Goal: Information Seeking & Learning: Find specific fact

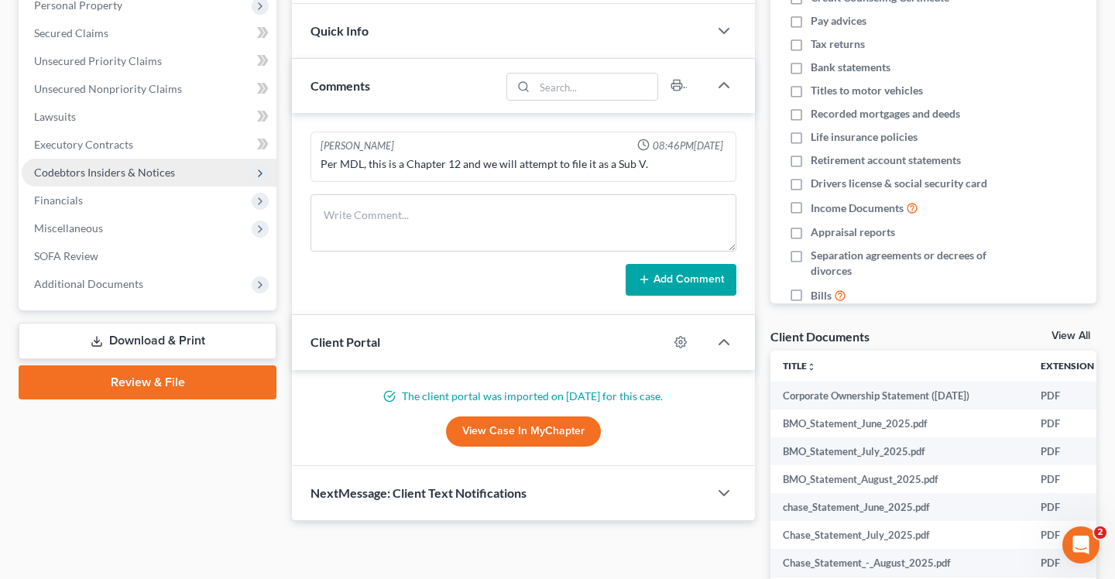
scroll to position [220, 0]
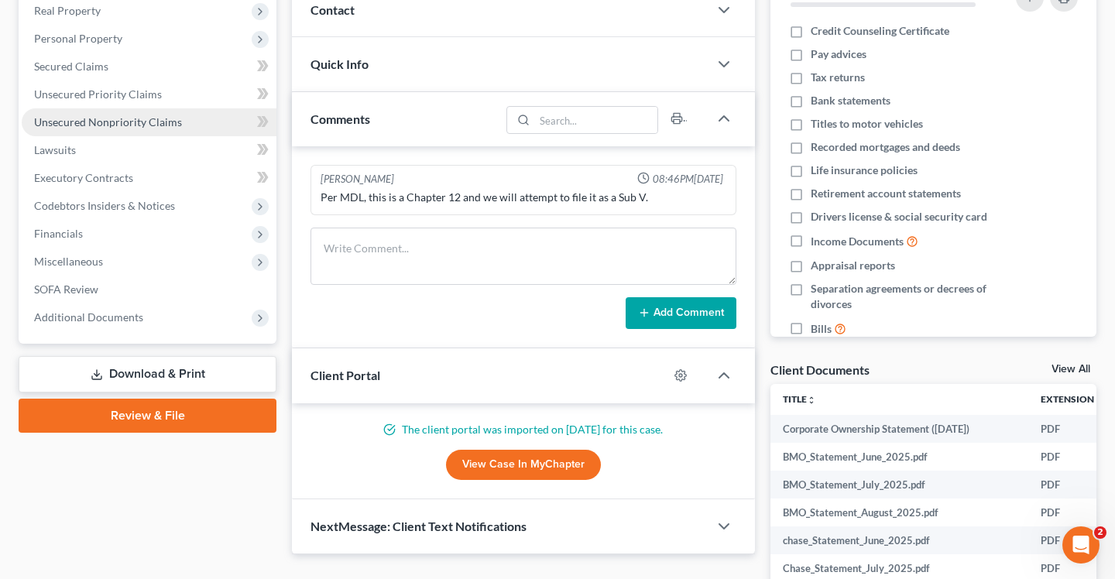
click at [170, 129] on link "Unsecured Nonpriority Claims" at bounding box center [149, 122] width 255 height 28
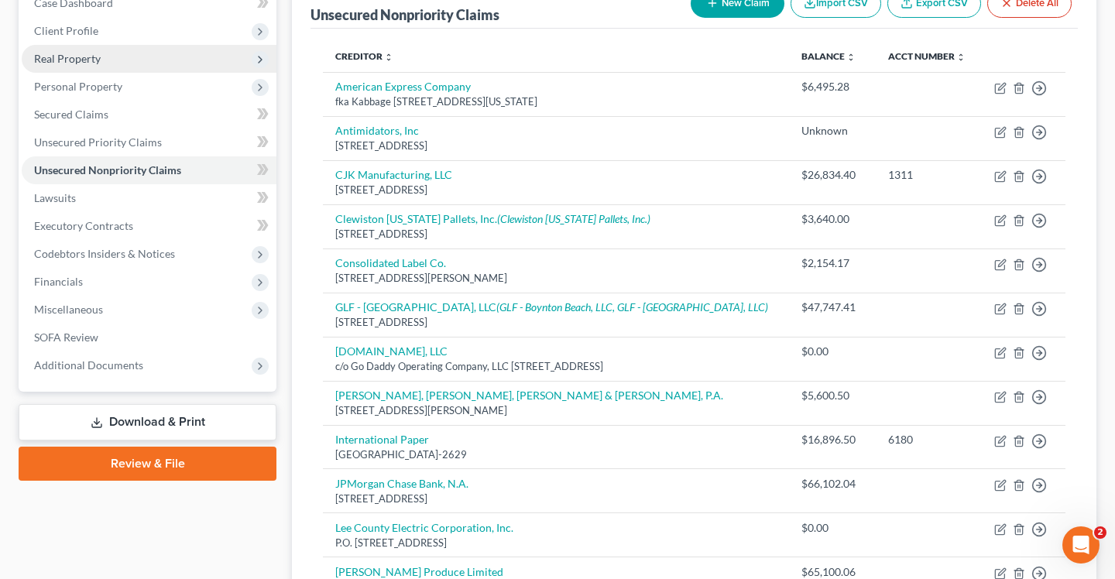
scroll to position [176, 0]
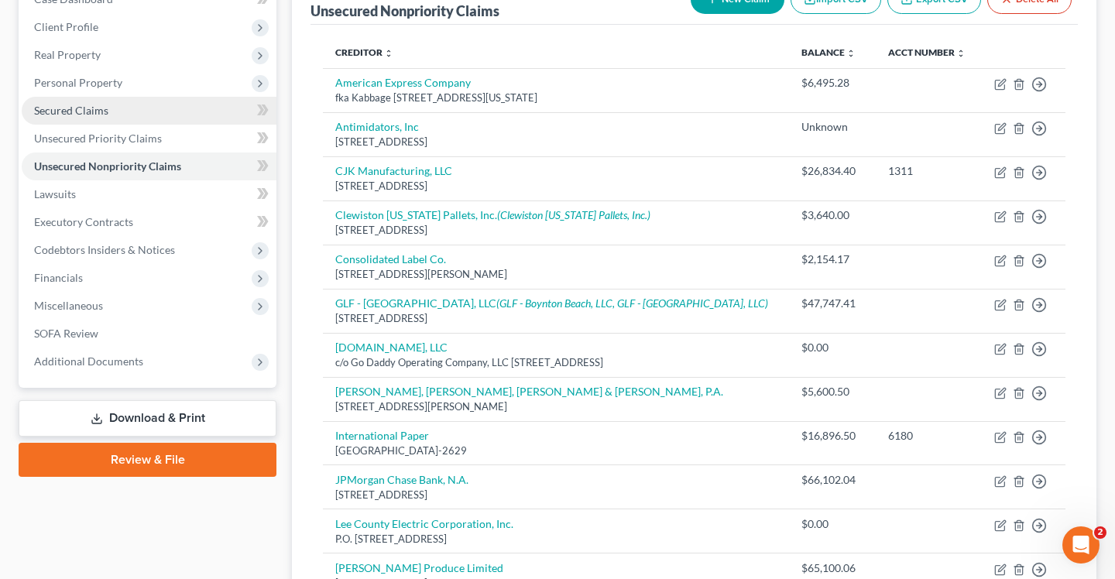
click at [108, 115] on link "Secured Claims" at bounding box center [149, 111] width 255 height 28
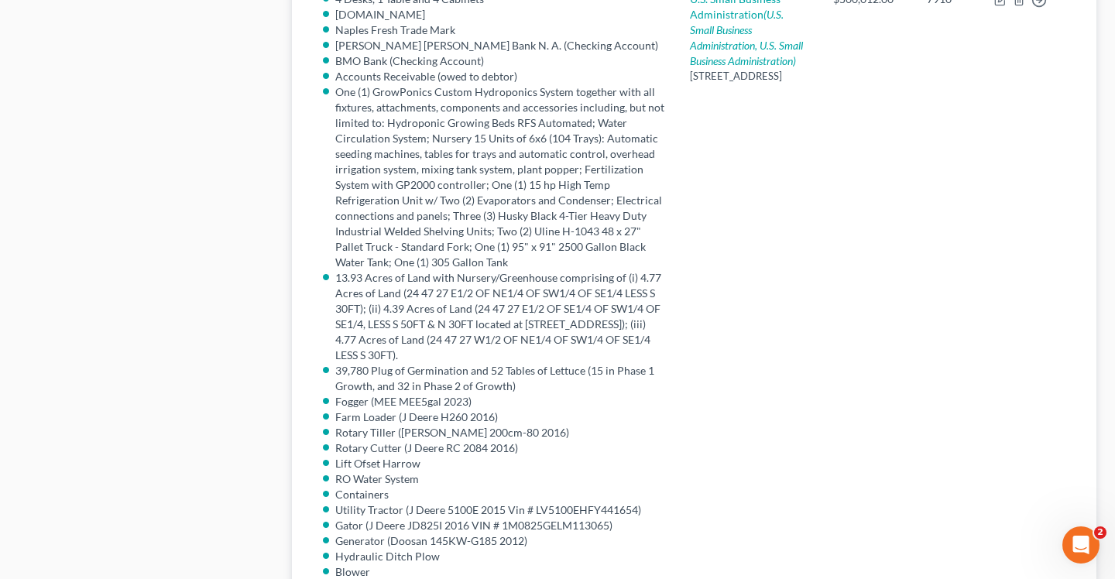
scroll to position [799, 0]
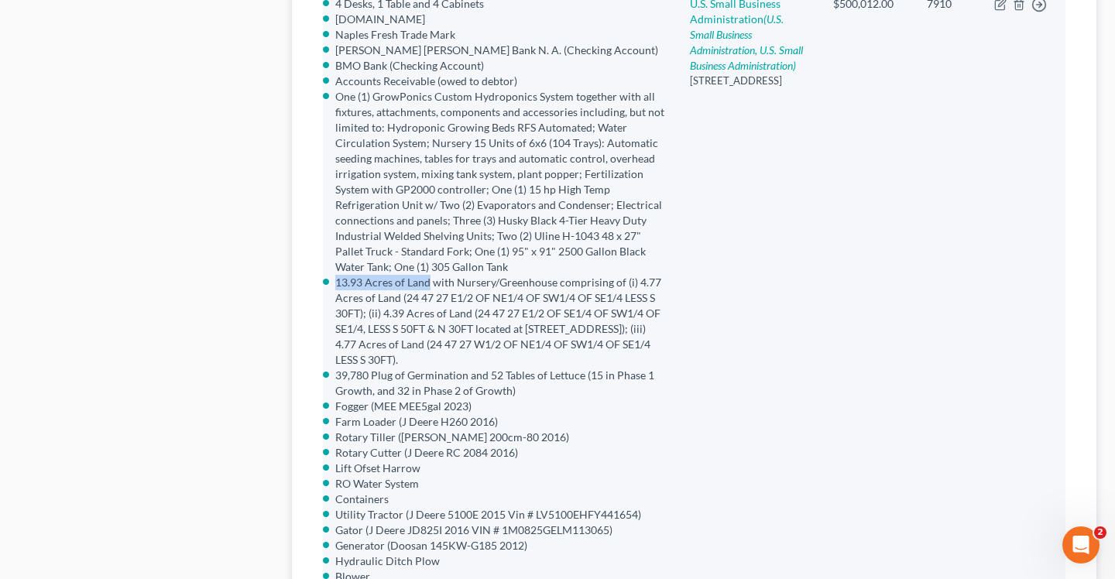
drag, startPoint x: 337, startPoint y: 291, endPoint x: 430, endPoint y: 287, distance: 93.0
click at [430, 287] on li "13.93 Acres of Land with Nursery/Greenhouse comprising of (i) 4.77 Acres of Lan…" at bounding box center [500, 321] width 330 height 93
copy li "13.93 Acres of Land"
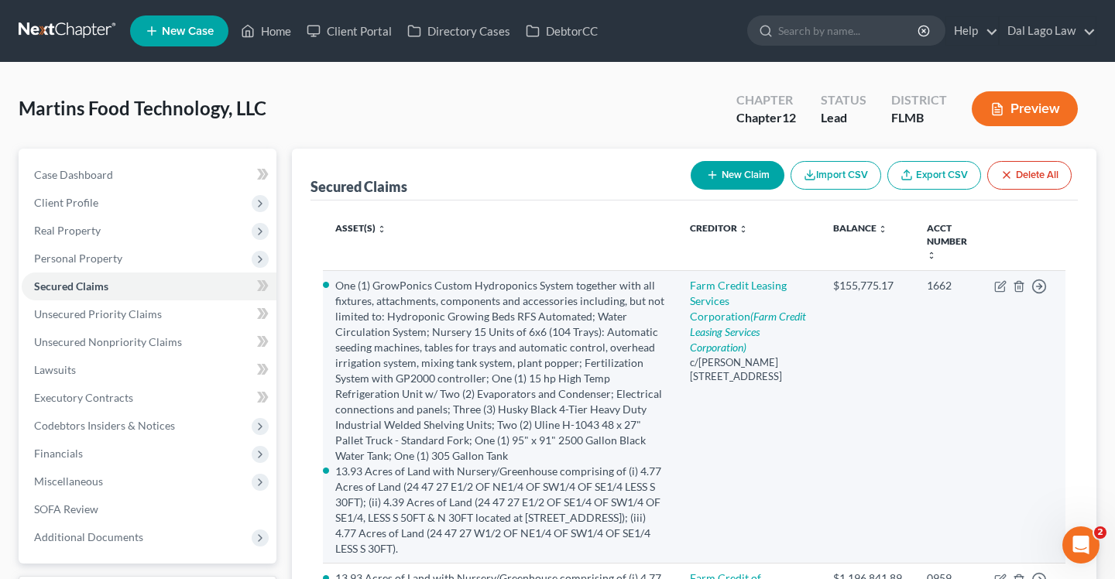
scroll to position [27, 0]
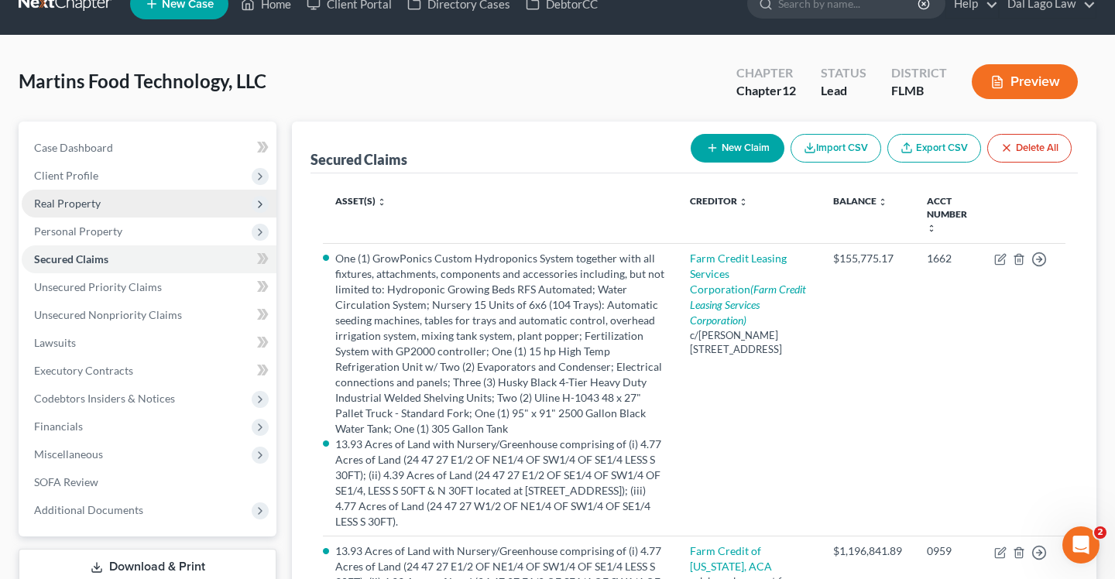
click at [89, 201] on span "Real Property" at bounding box center [67, 203] width 67 height 13
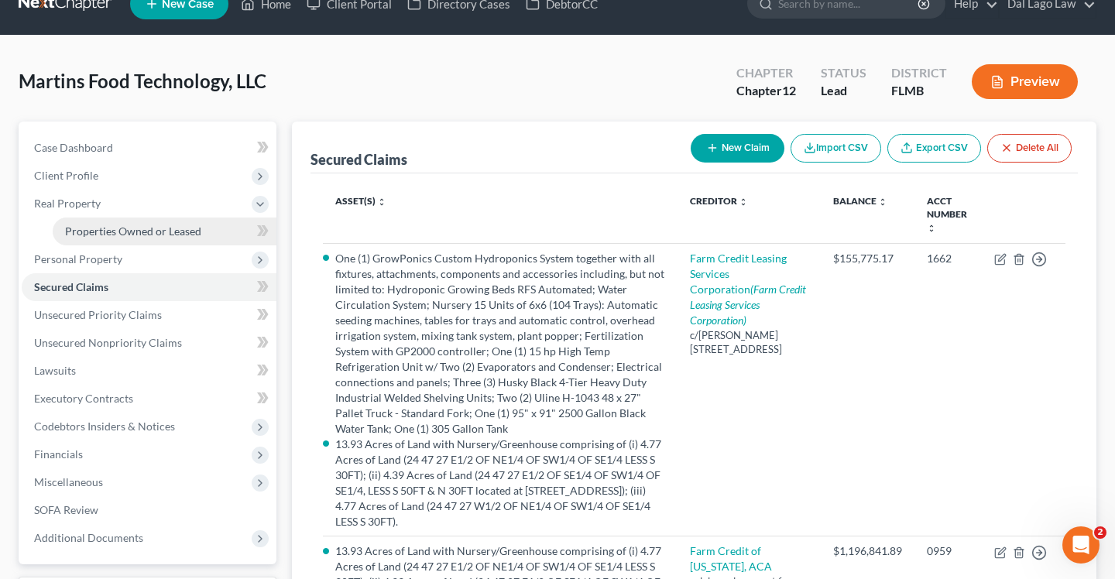
click at [111, 230] on span "Properties Owned or Leased" at bounding box center [133, 231] width 136 height 13
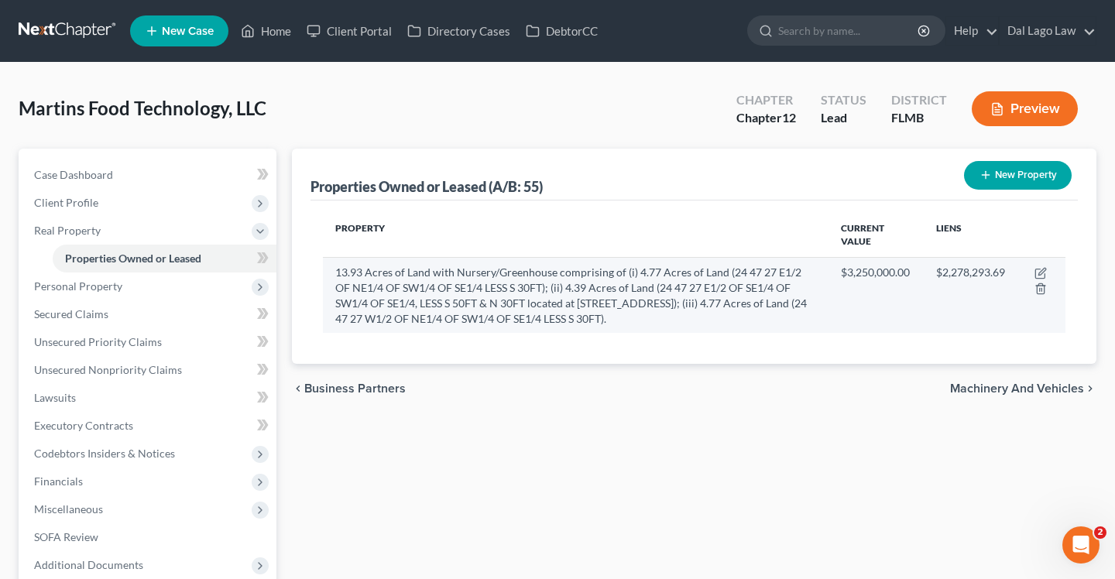
scroll to position [3, 0]
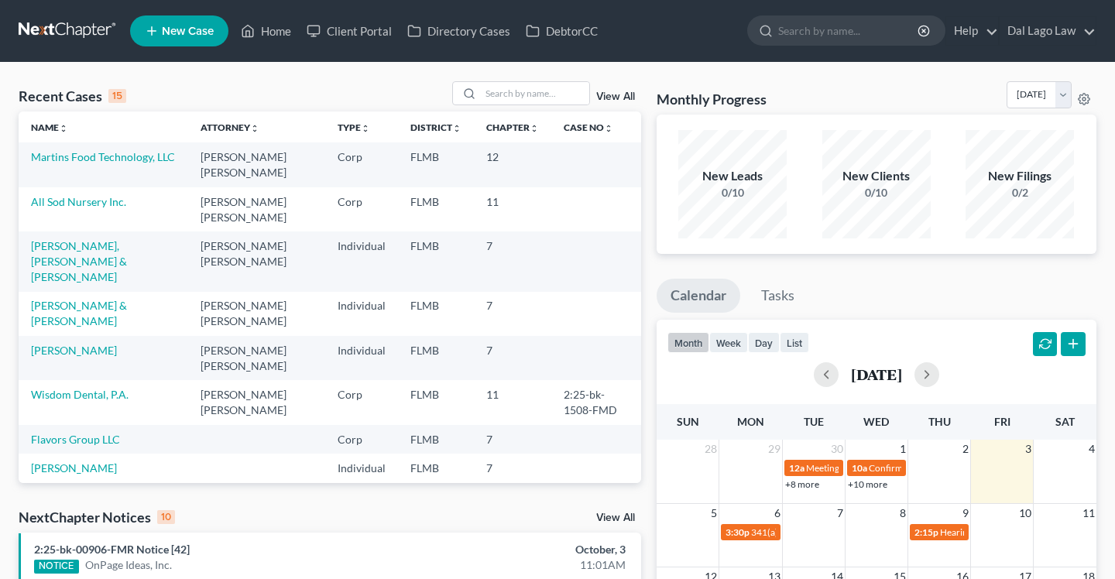
click at [90, 163] on td "Martins Food Technology, LLC" at bounding box center [104, 164] width 170 height 44
click at [84, 154] on link "Martins Food Technology, LLC" at bounding box center [103, 156] width 144 height 13
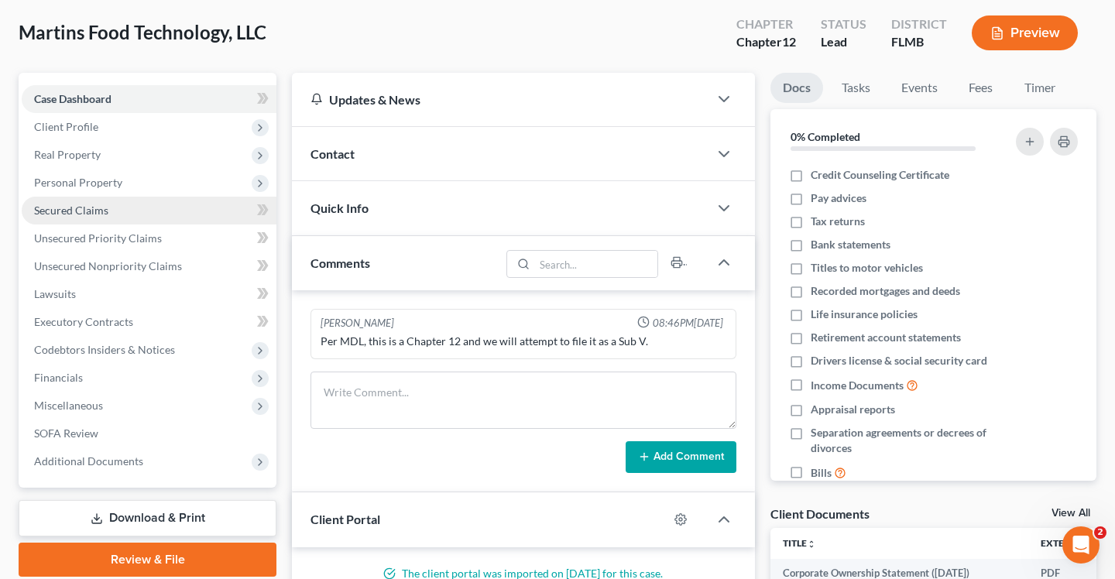
scroll to position [91, 0]
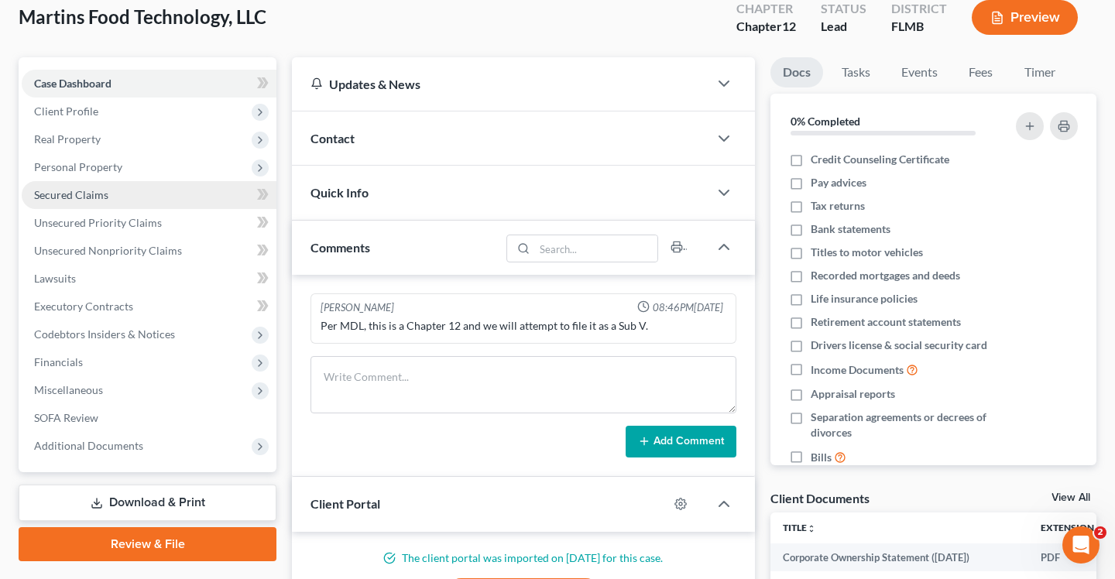
click at [104, 204] on link "Secured Claims" at bounding box center [149, 195] width 255 height 28
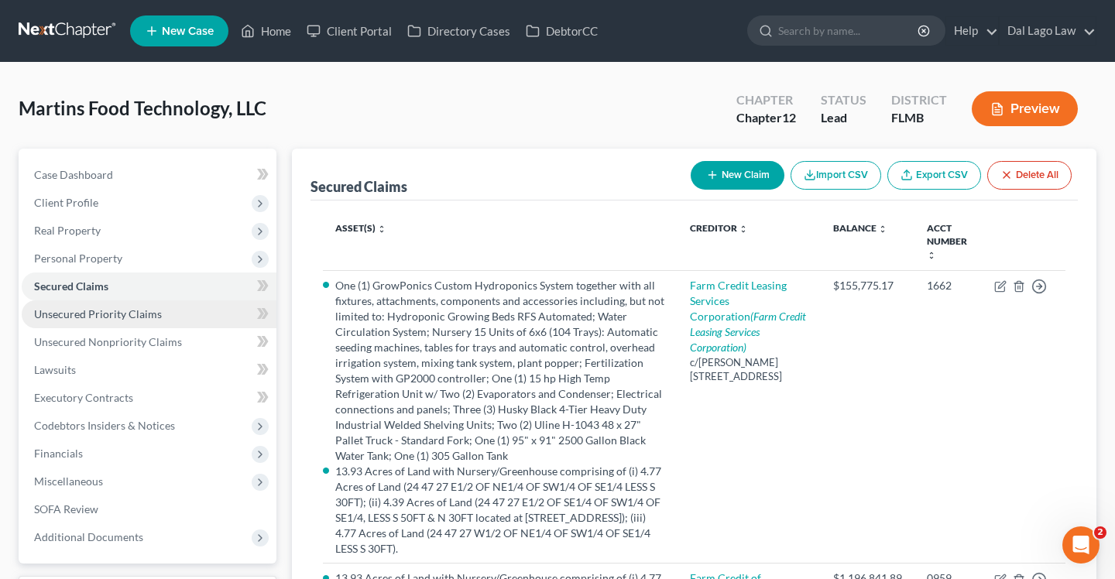
click at [88, 304] on link "Unsecured Priority Claims" at bounding box center [149, 314] width 255 height 28
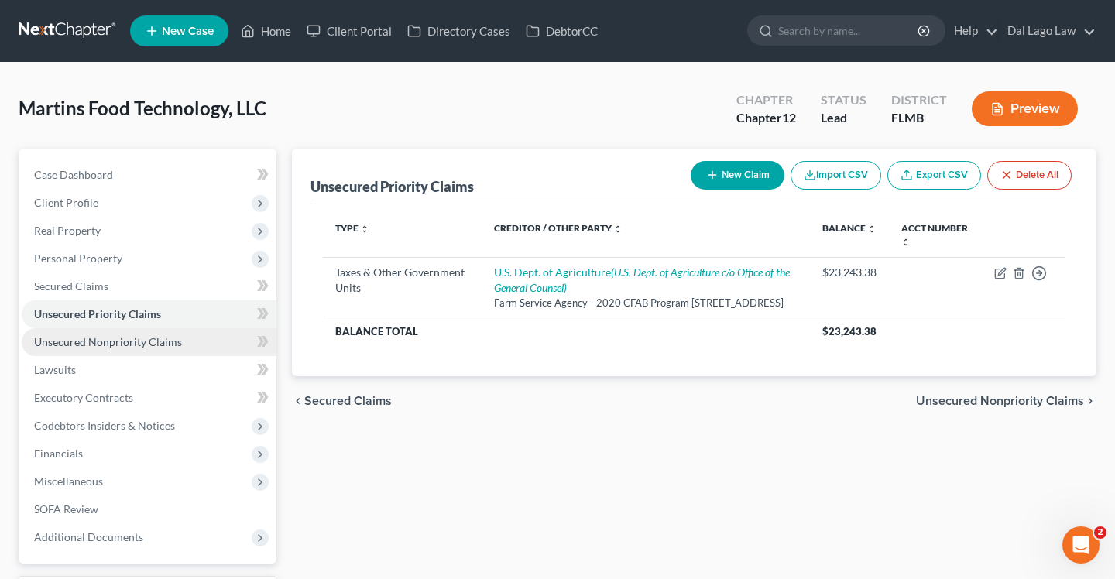
click at [88, 350] on link "Unsecured Nonpriority Claims" at bounding box center [149, 342] width 255 height 28
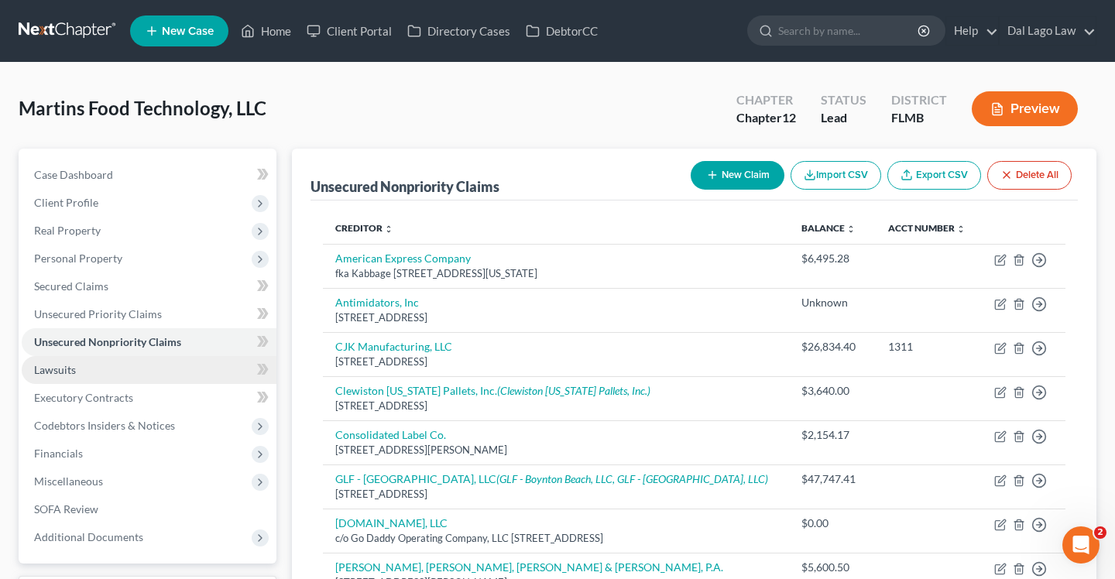
click at [72, 369] on span "Lawsuits" at bounding box center [55, 369] width 42 height 13
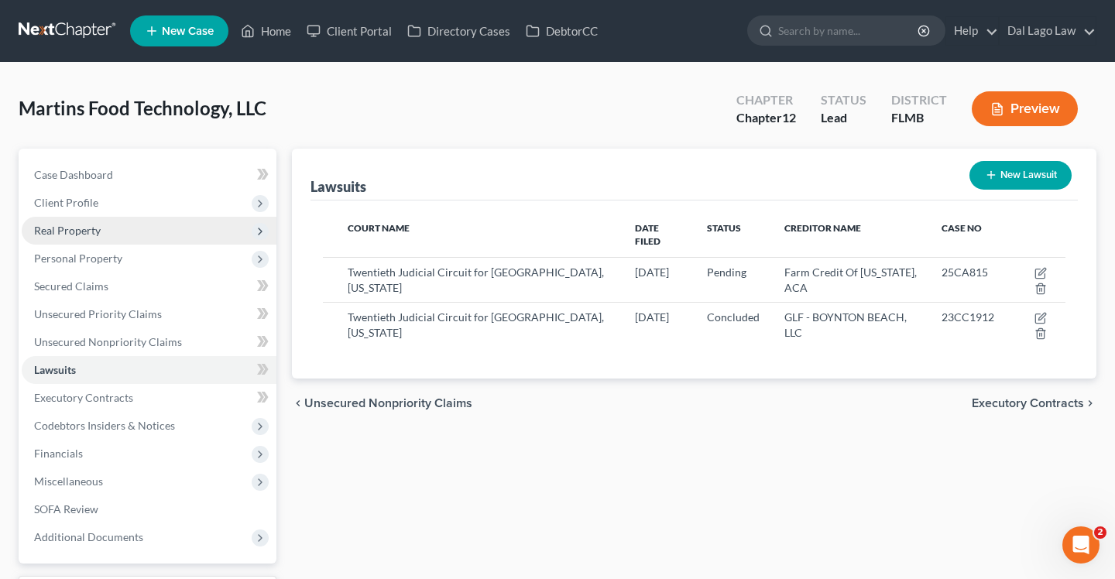
click at [62, 232] on span "Real Property" at bounding box center [67, 230] width 67 height 13
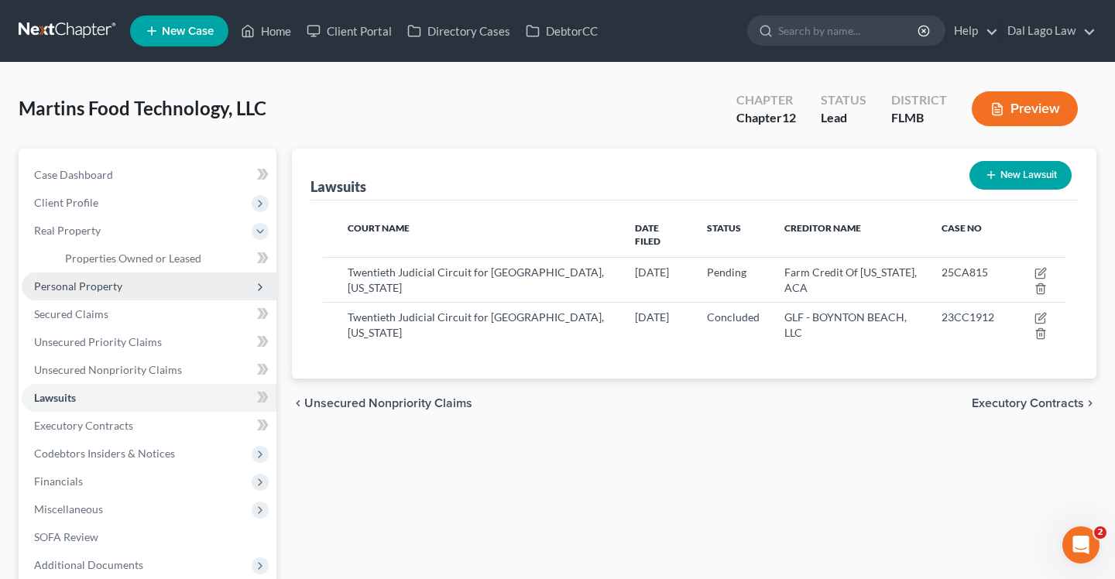
click at [83, 277] on span "Personal Property" at bounding box center [149, 287] width 255 height 28
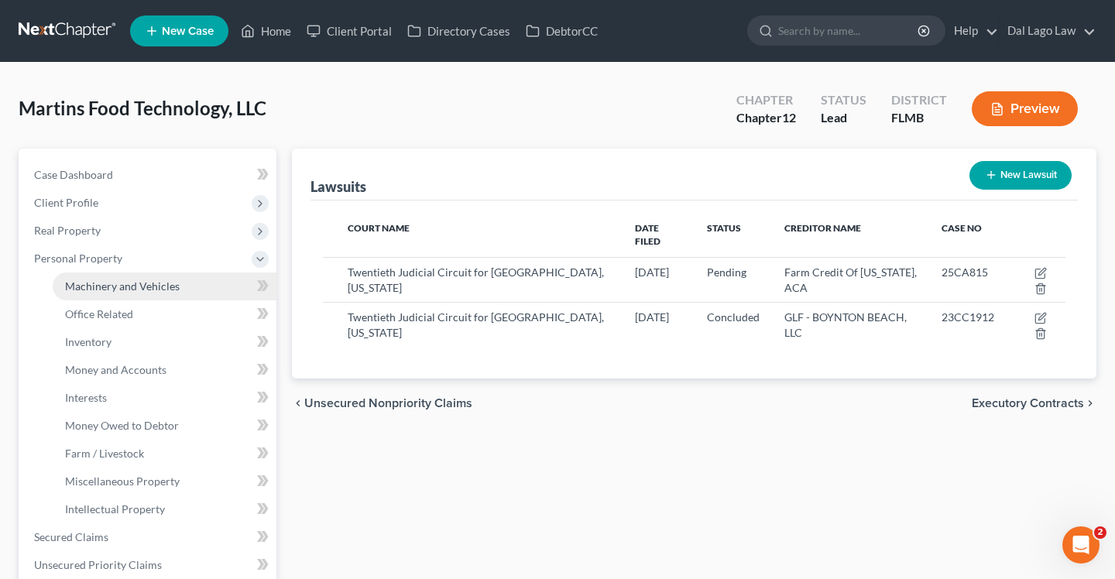
click at [118, 296] on link "Machinery and Vehicles" at bounding box center [165, 287] width 224 height 28
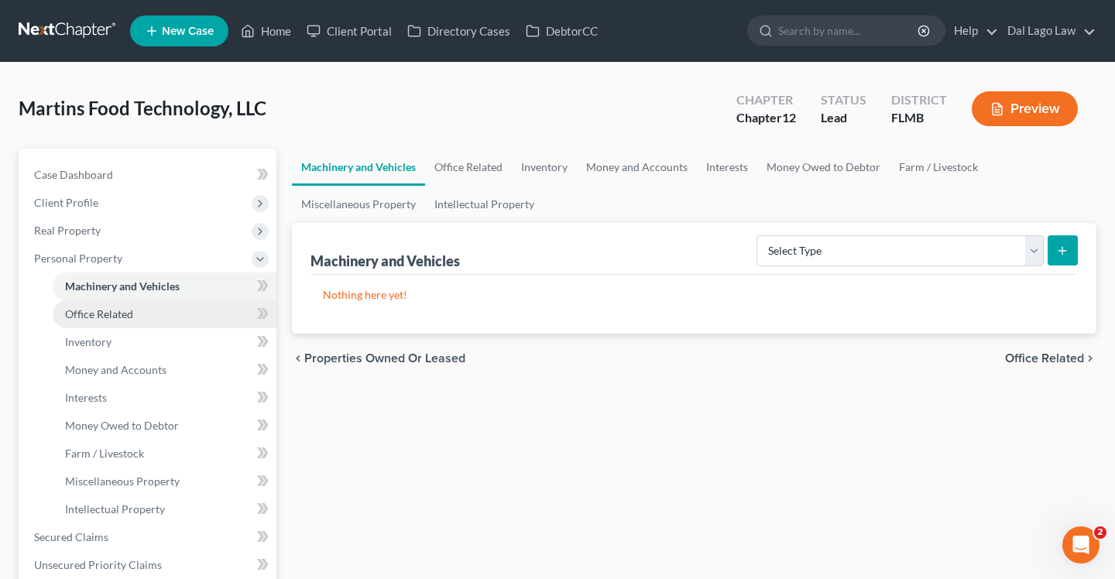
click at [120, 310] on span "Office Related" at bounding box center [99, 313] width 68 height 13
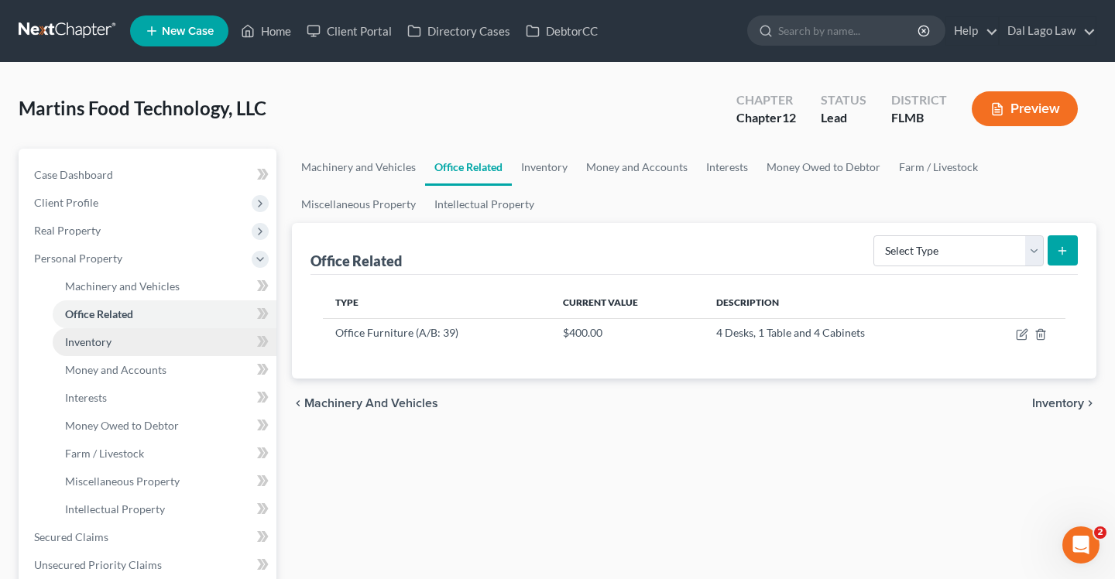
click at [119, 339] on link "Inventory" at bounding box center [165, 342] width 224 height 28
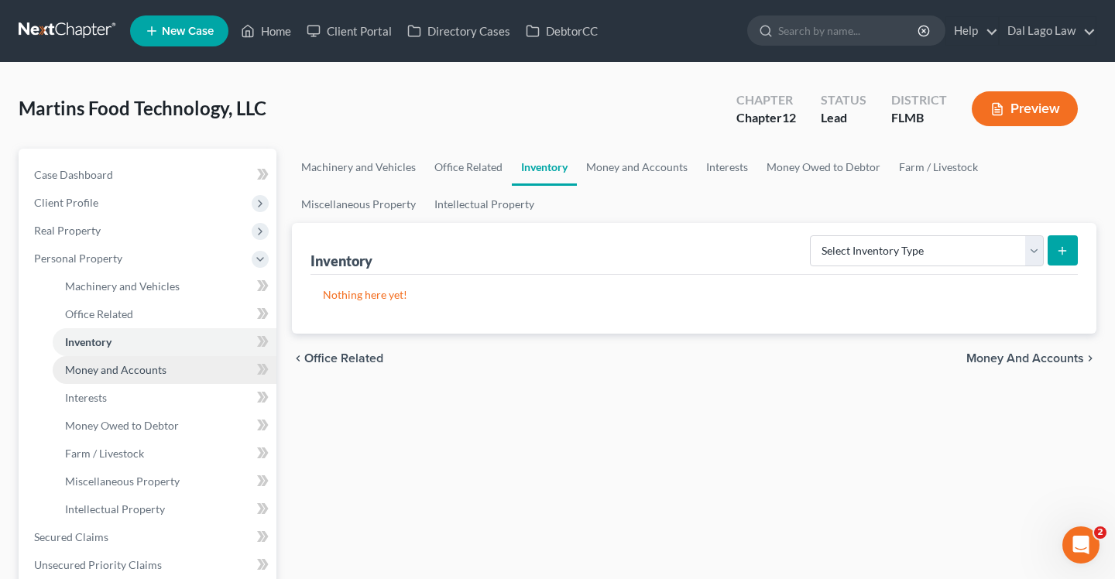
click at [120, 358] on link "Money and Accounts" at bounding box center [165, 370] width 224 height 28
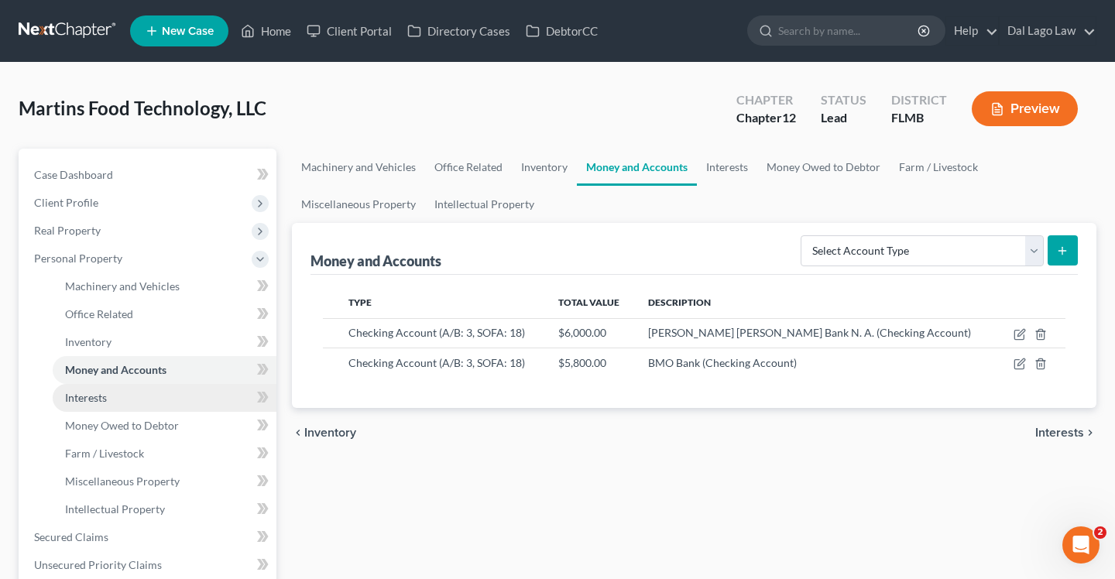
click at [124, 392] on link "Interests" at bounding box center [165, 398] width 224 height 28
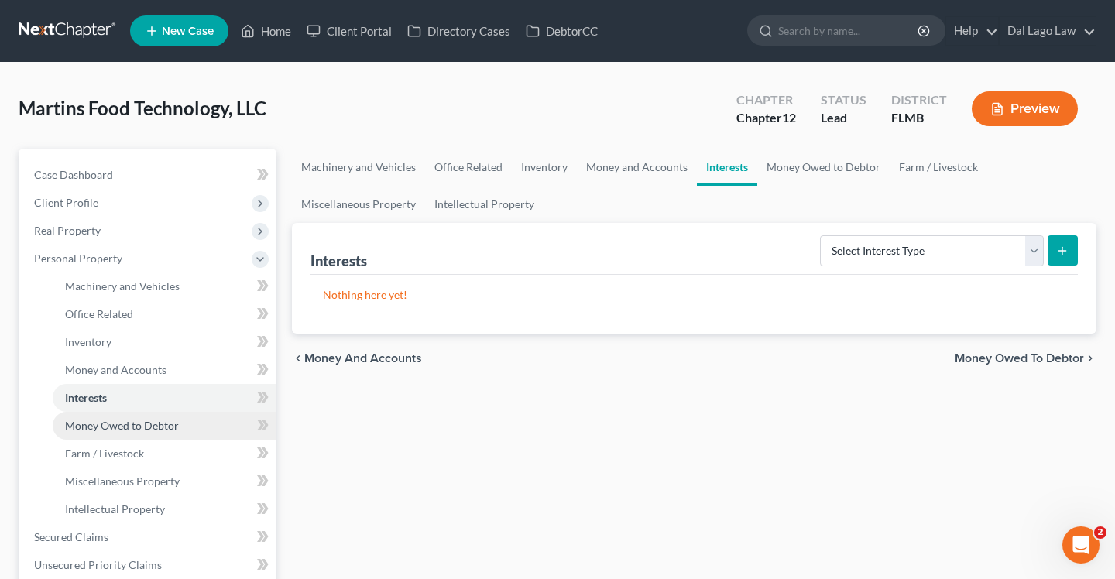
click at [127, 430] on span "Money Owed to Debtor" at bounding box center [122, 425] width 114 height 13
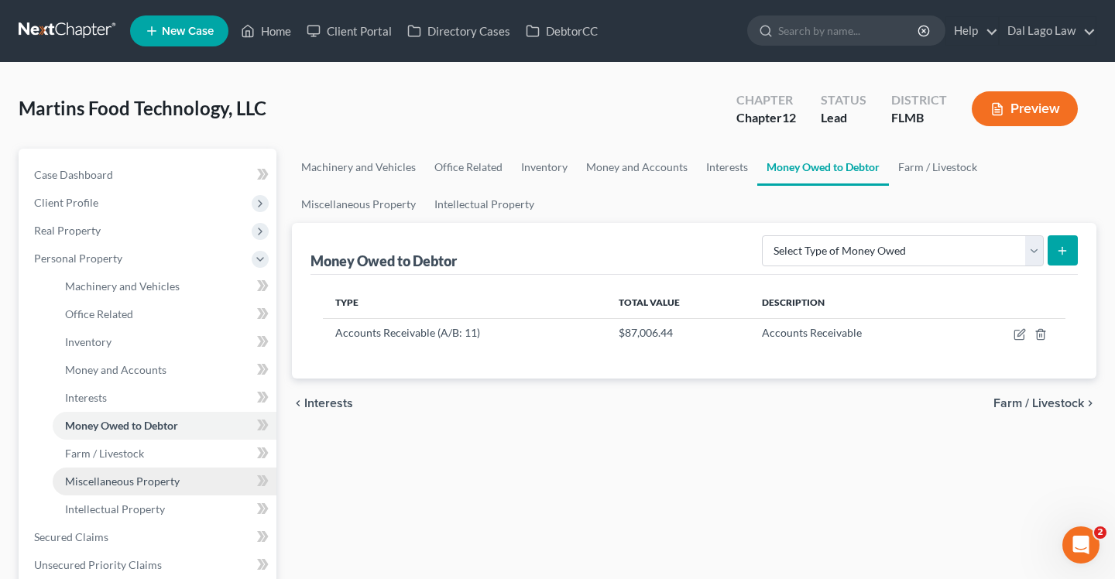
click at [128, 468] on link "Miscellaneous Property" at bounding box center [165, 482] width 224 height 28
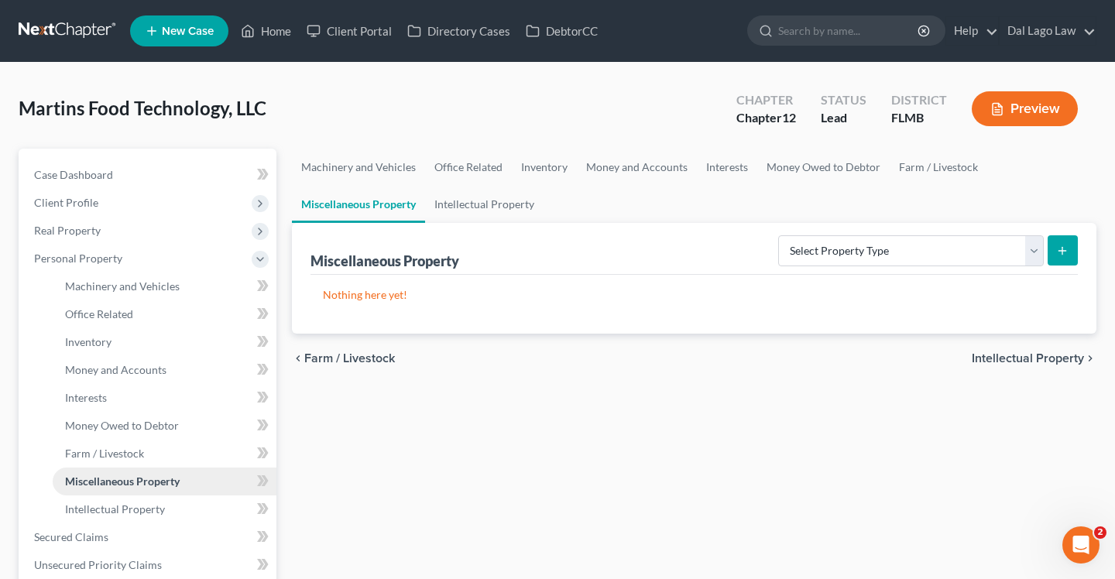
click at [127, 492] on link "Miscellaneous Property" at bounding box center [165, 482] width 224 height 28
click at [124, 503] on span "Intellectual Property" at bounding box center [115, 509] width 100 height 13
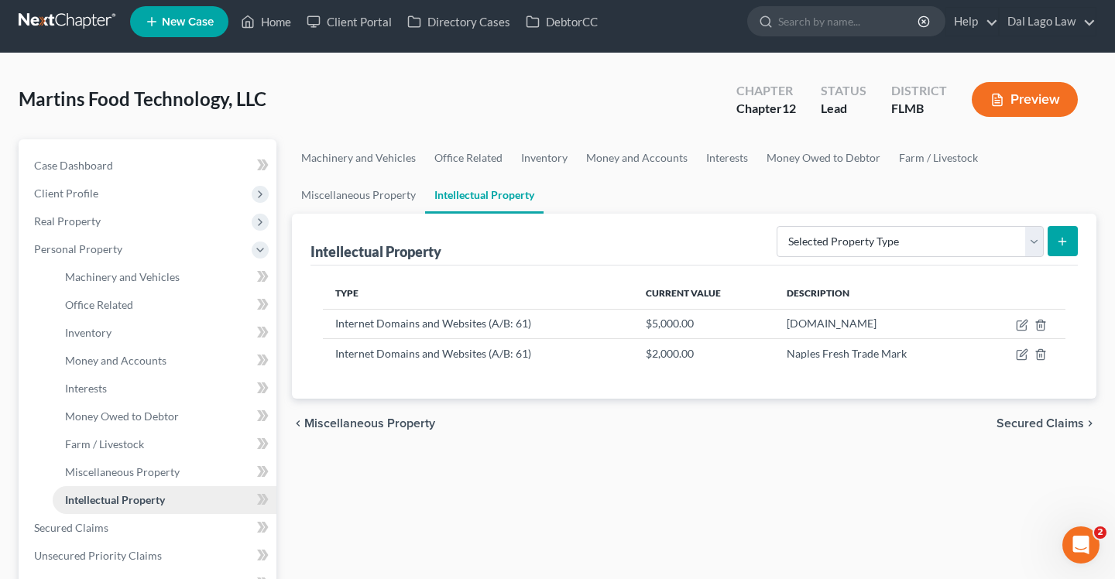
scroll to position [15, 0]
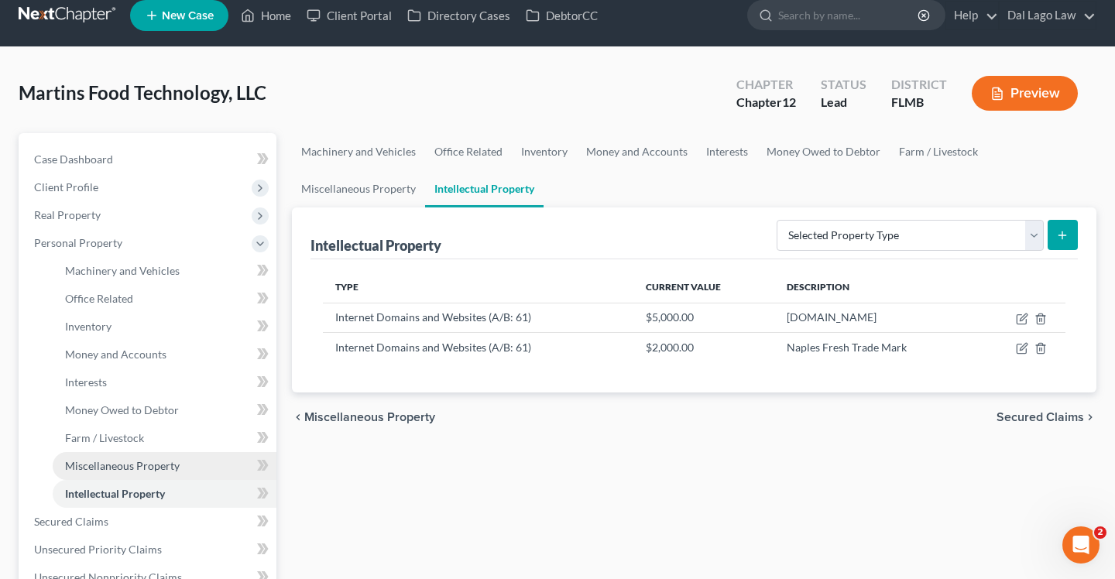
click at [118, 461] on span "Miscellaneous Property" at bounding box center [122, 465] width 115 height 13
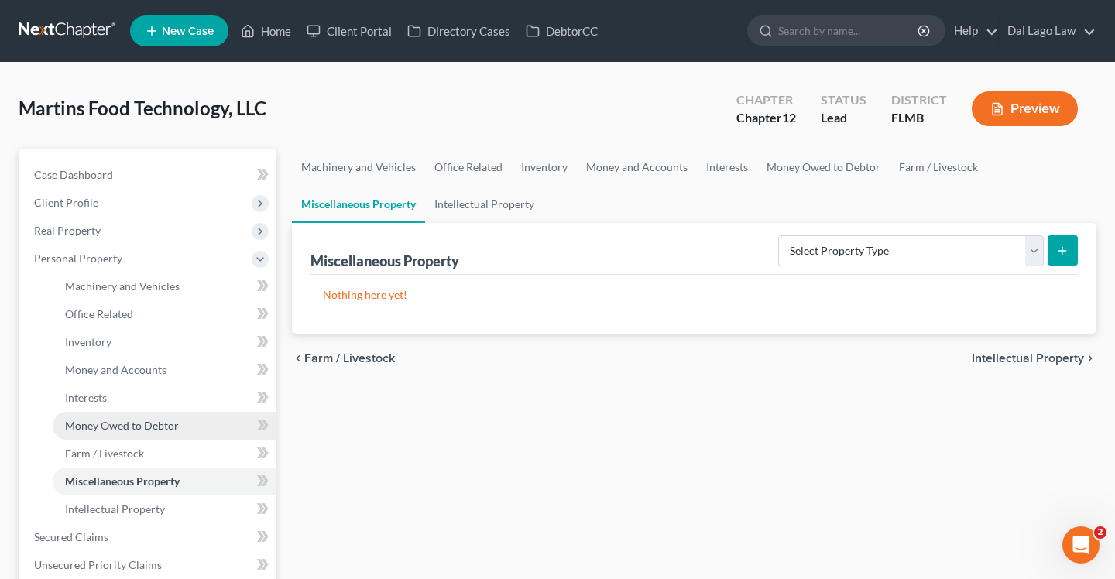
click at [112, 430] on span "Money Owed to Debtor" at bounding box center [122, 425] width 114 height 13
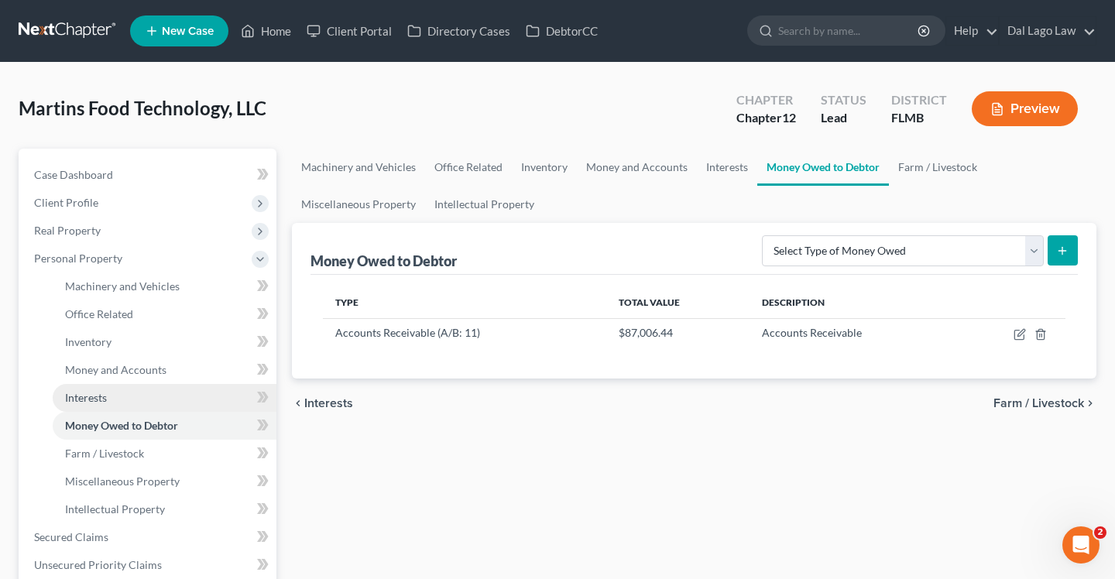
click at [93, 397] on span "Interests" at bounding box center [86, 397] width 42 height 13
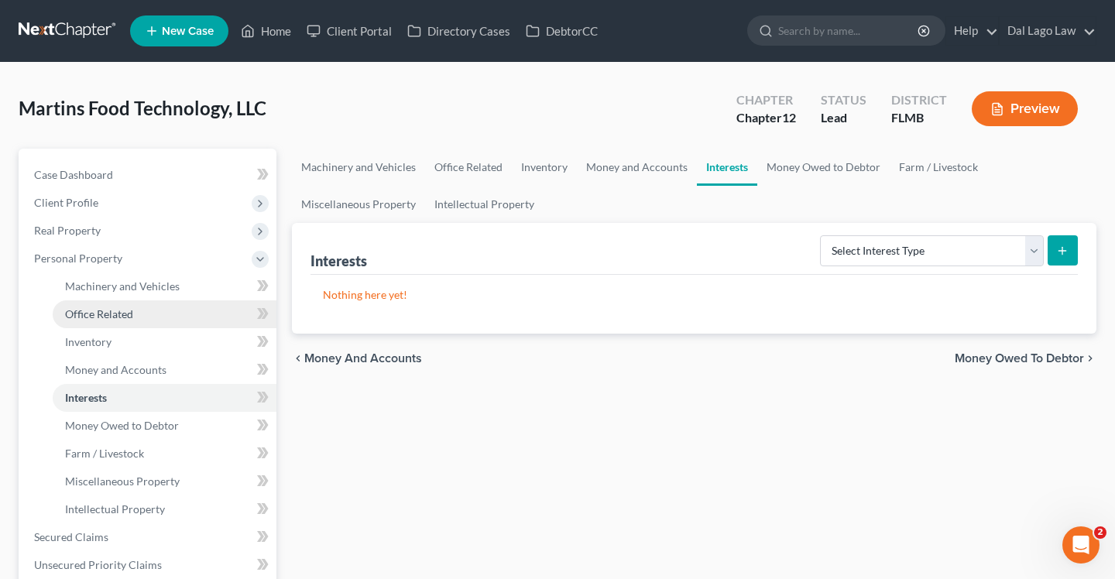
click at [101, 319] on span "Office Related" at bounding box center [99, 313] width 68 height 13
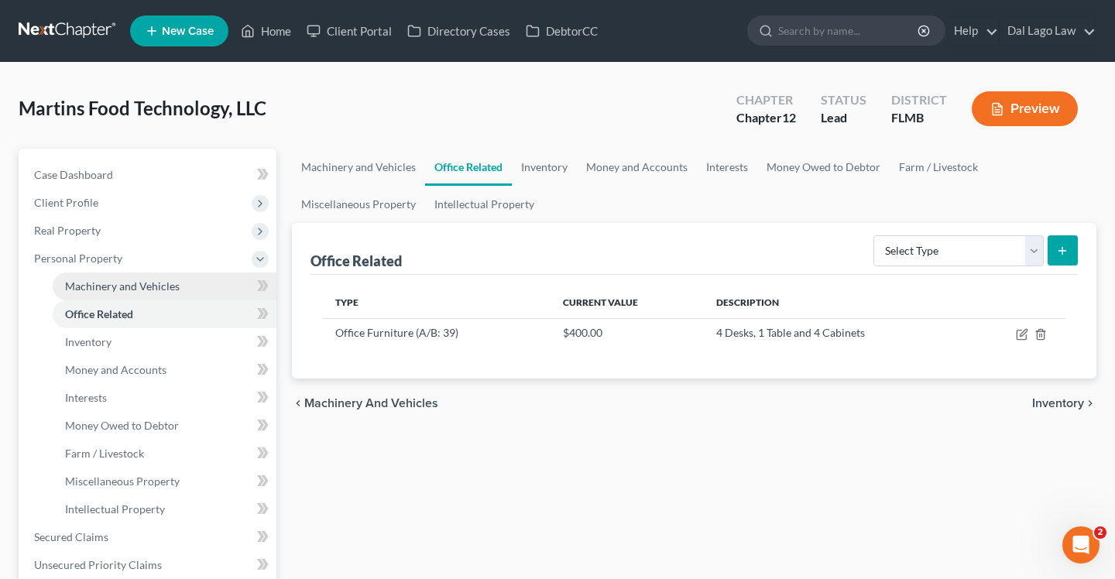
click at [112, 283] on span "Machinery and Vehicles" at bounding box center [122, 286] width 115 height 13
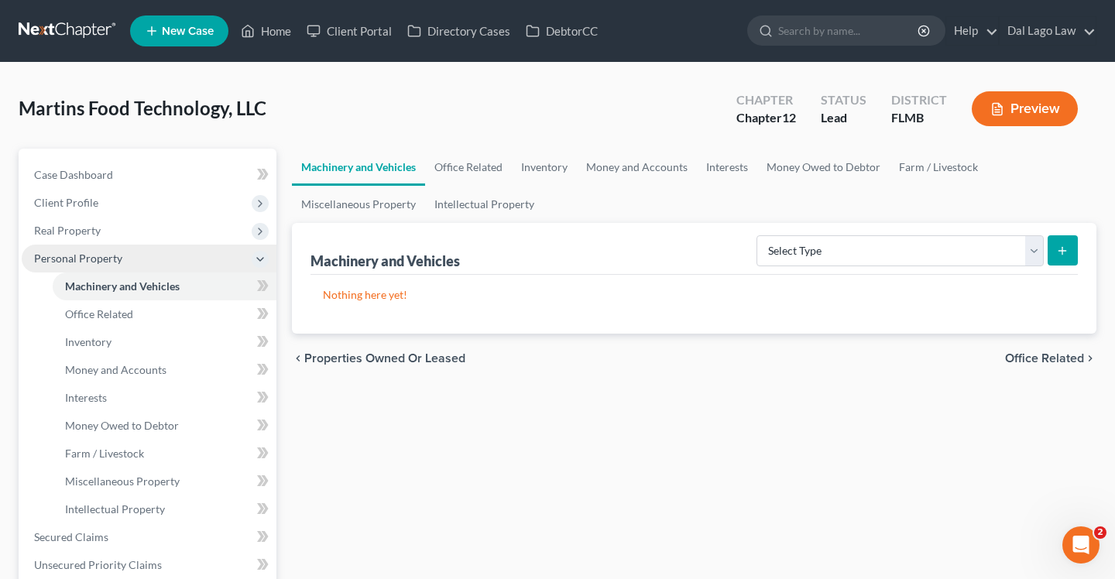
click at [139, 252] on span "Personal Property" at bounding box center [149, 259] width 255 height 28
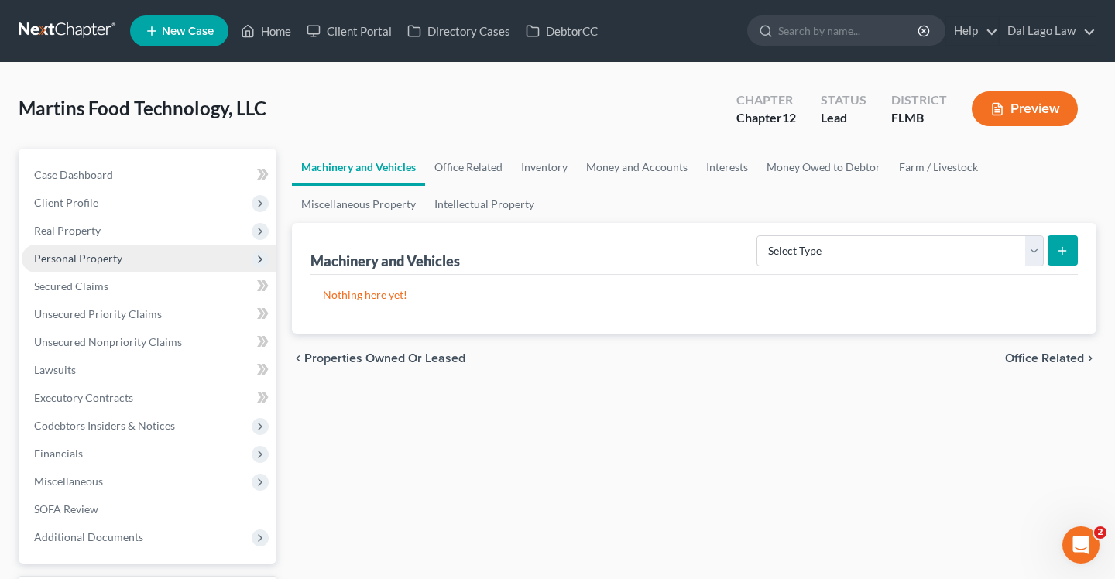
click at [139, 252] on span "Personal Property" at bounding box center [149, 259] width 255 height 28
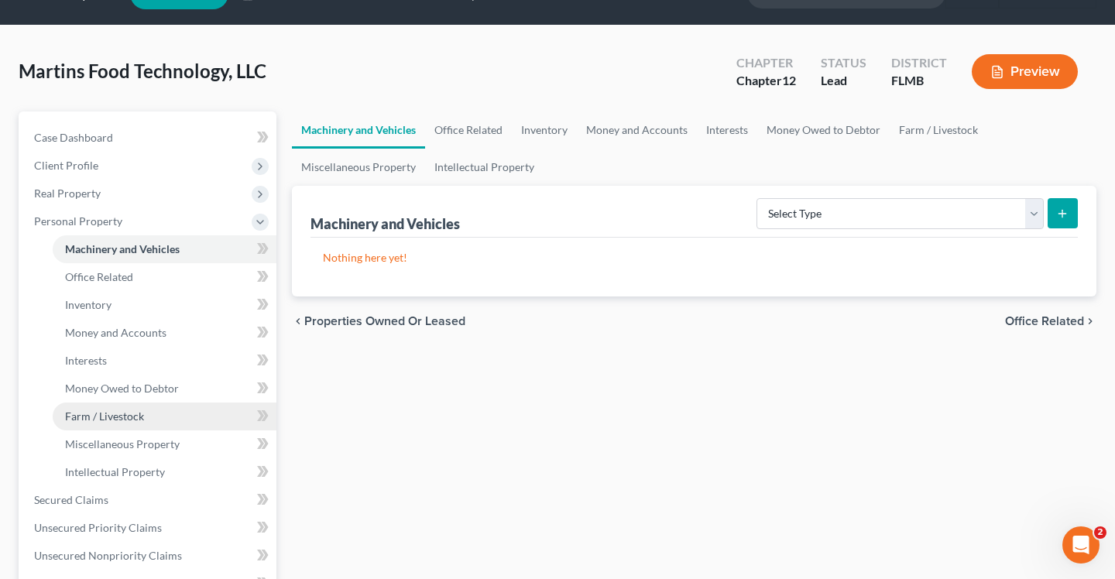
click at [126, 403] on link "Farm / Livestock" at bounding box center [165, 417] width 224 height 28
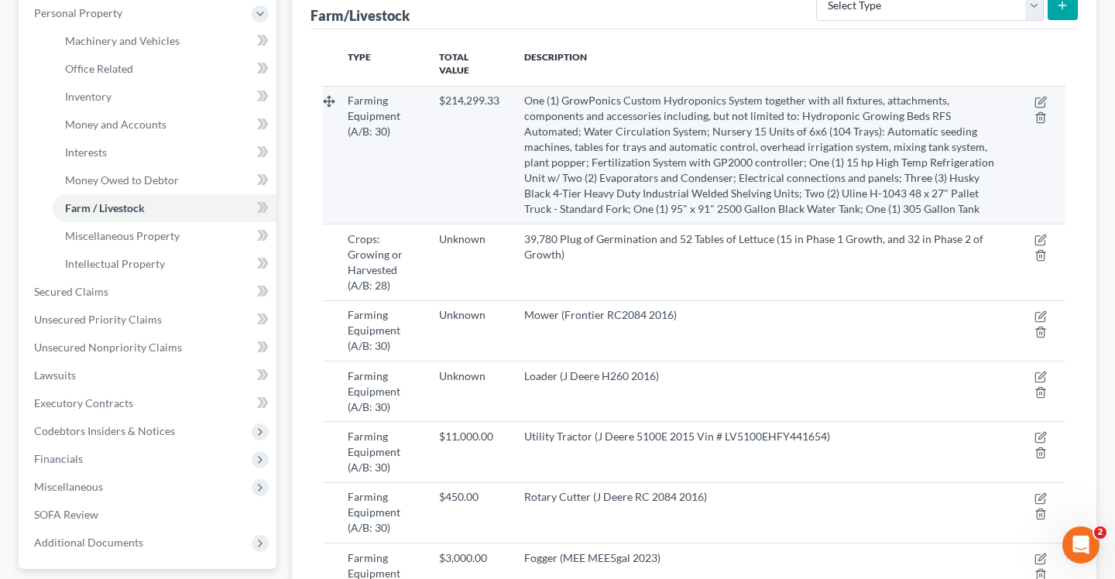
scroll to position [252, 0]
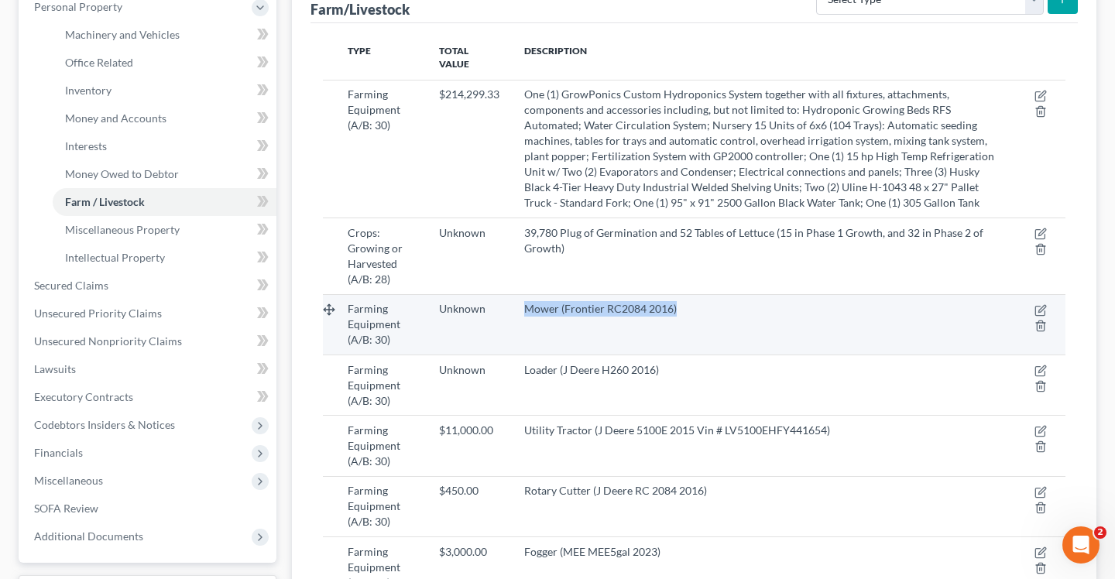
drag, startPoint x: 526, startPoint y: 297, endPoint x: 710, endPoint y: 289, distance: 184.5
click at [710, 301] on div "Mower (Frontier RC2084 2016)" at bounding box center [765, 308] width 483 height 15
copy span "Mower (Frontier RC2084 2016)"
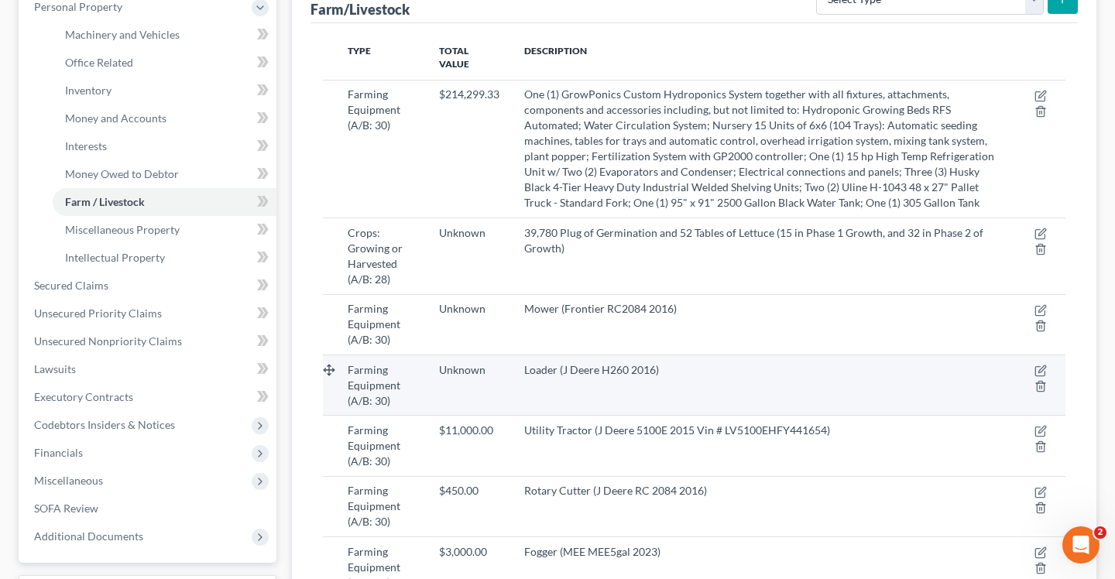
click at [617, 369] on td "Loader (J Deere H260 2016)" at bounding box center [766, 385] width 508 height 60
drag, startPoint x: 524, startPoint y: 355, endPoint x: 696, endPoint y: 355, distance: 171.9
click at [696, 362] on div "Loader (J Deere H260 2016)" at bounding box center [765, 369] width 483 height 15
copy span "Loader (J Deere H260 2016)"
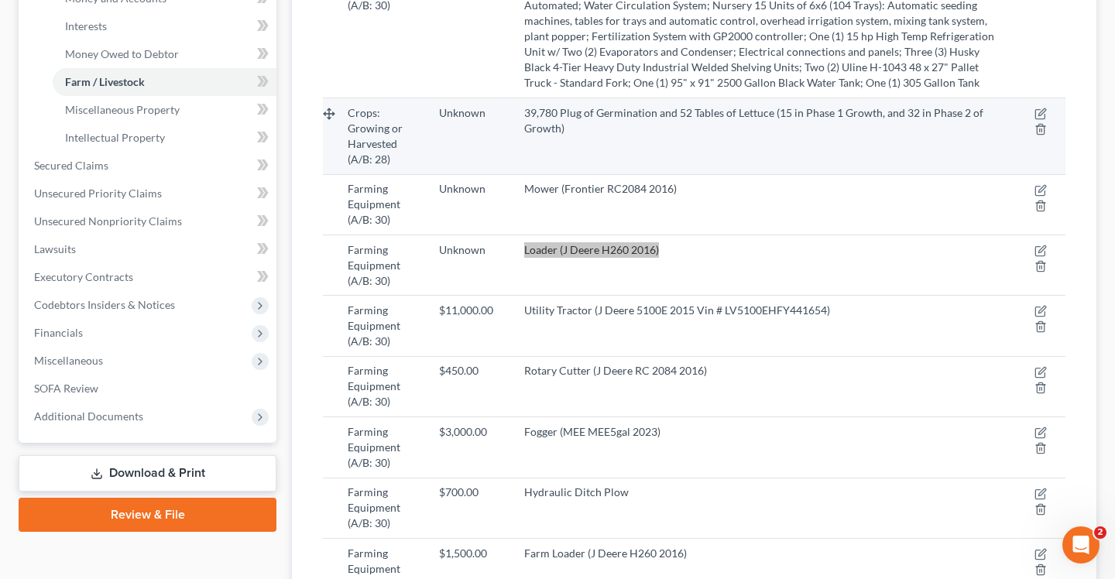
scroll to position [394, 0]
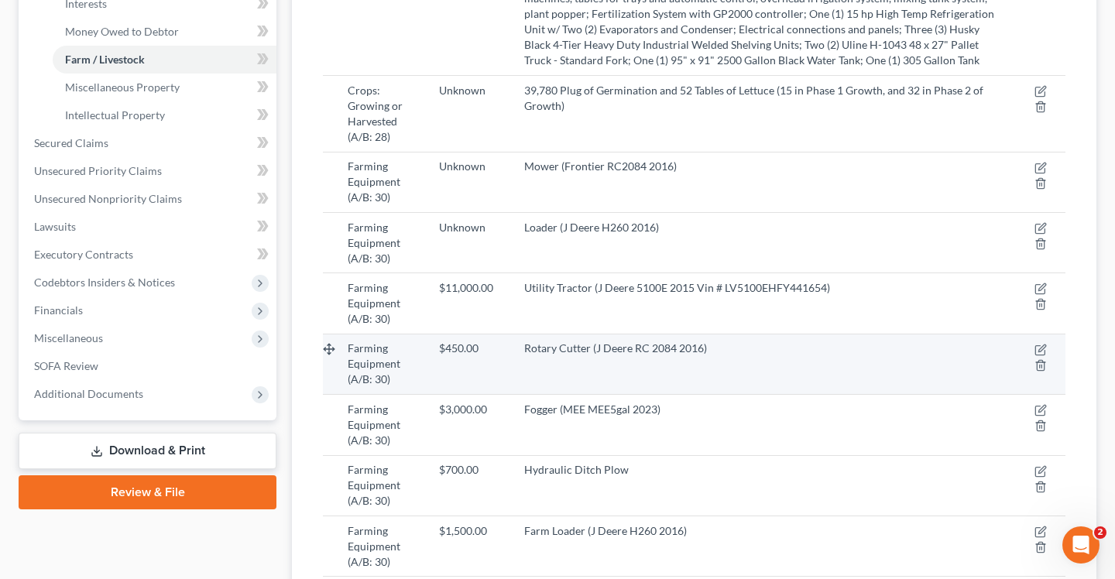
click at [595, 341] on div "Rotary Cutter (J Deere RC 2084 2016)" at bounding box center [765, 348] width 483 height 15
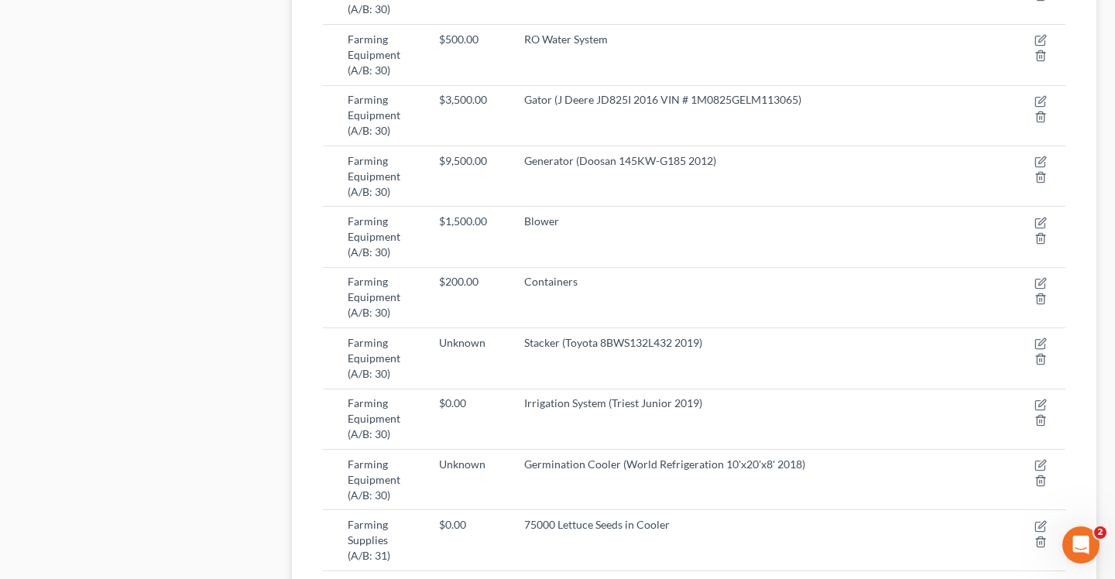
scroll to position [1087, 0]
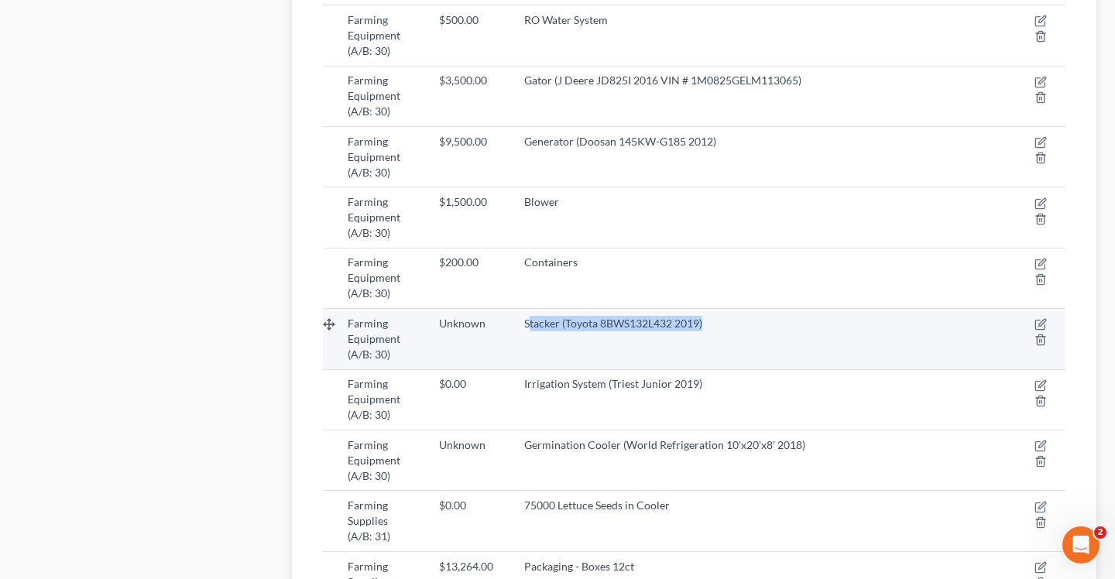
drag, startPoint x: 527, startPoint y: 308, endPoint x: 734, endPoint y: 314, distance: 206.8
click at [734, 316] on div "Stacker (Toyota 8BWS132L432 2019)" at bounding box center [765, 323] width 483 height 15
click at [588, 317] on span "Stacker (Toyota 8BWS132L432 2019)" at bounding box center [613, 323] width 178 height 13
drag, startPoint x: 524, startPoint y: 311, endPoint x: 719, endPoint y: 314, distance: 194.4
click at [719, 316] on div "Stacker (Toyota 8BWS132L432 2019)" at bounding box center [765, 323] width 483 height 15
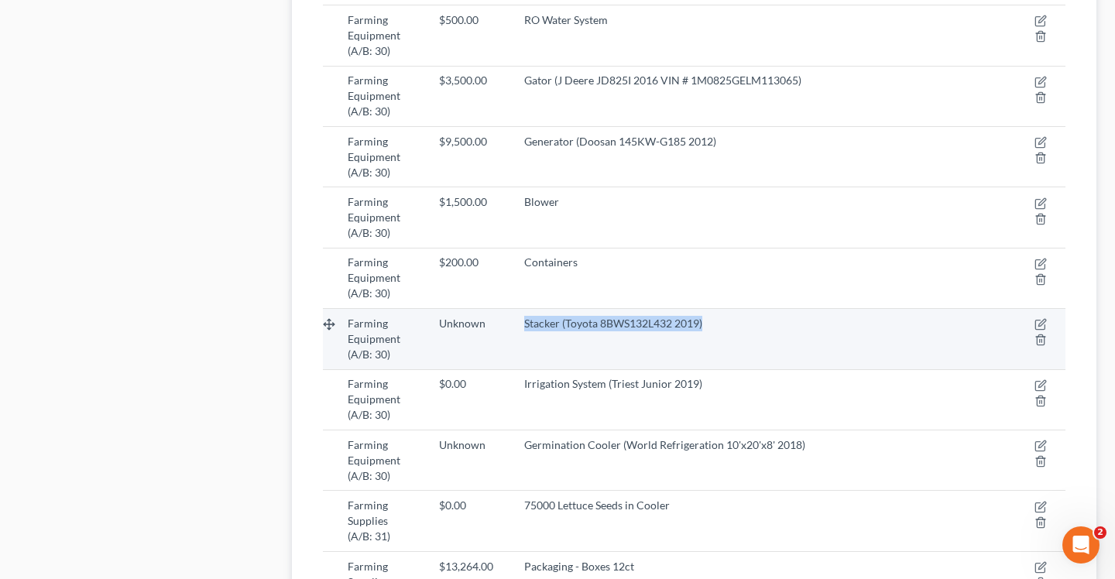
copy span "Stacker (Toyota 8BWS132L432 2019)"
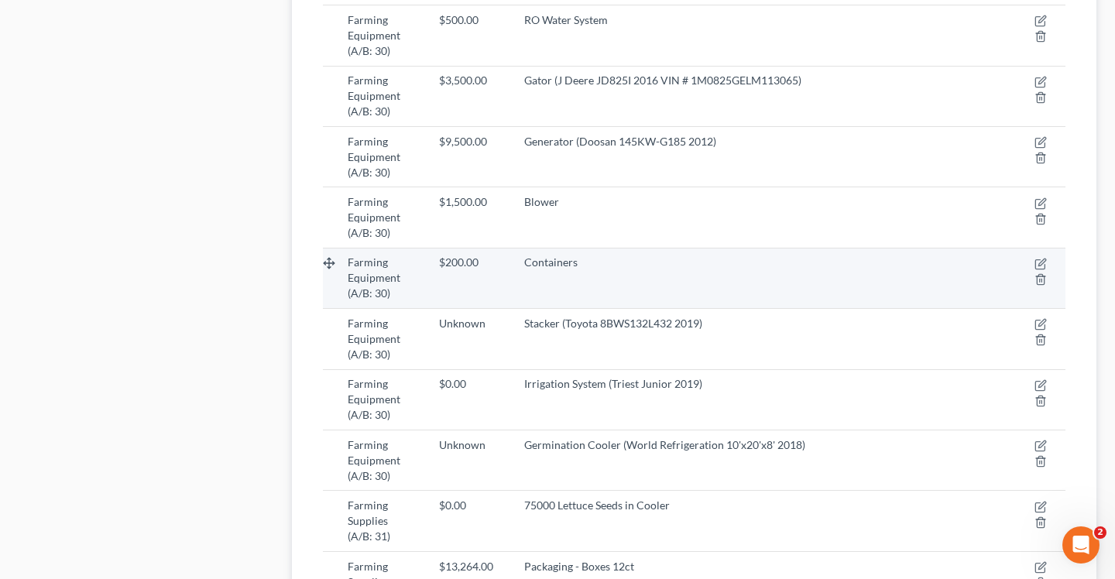
click at [662, 288] on td "Containers" at bounding box center [766, 278] width 508 height 60
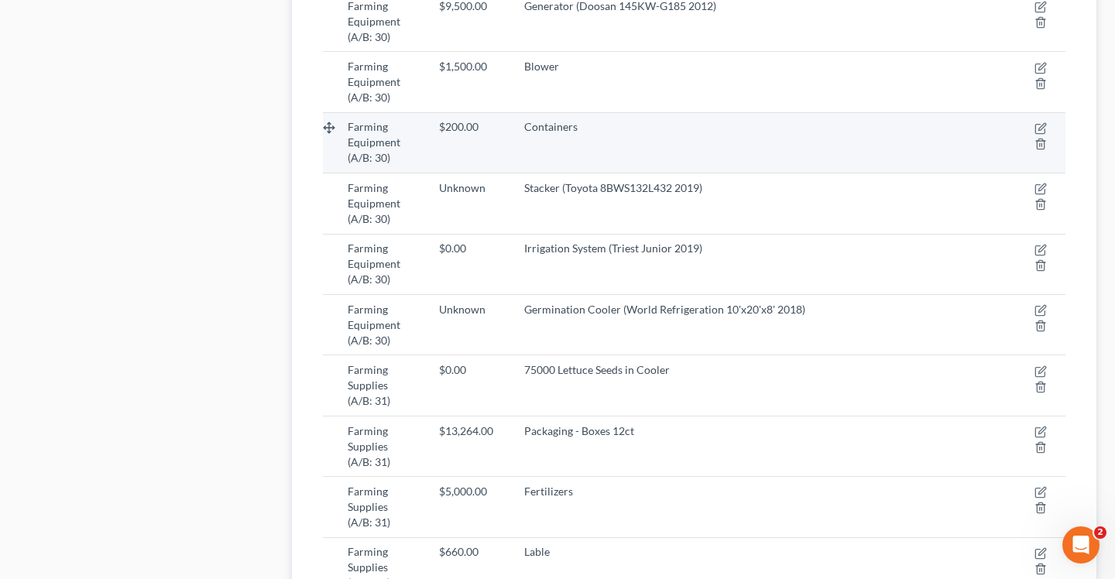
scroll to position [1225, 0]
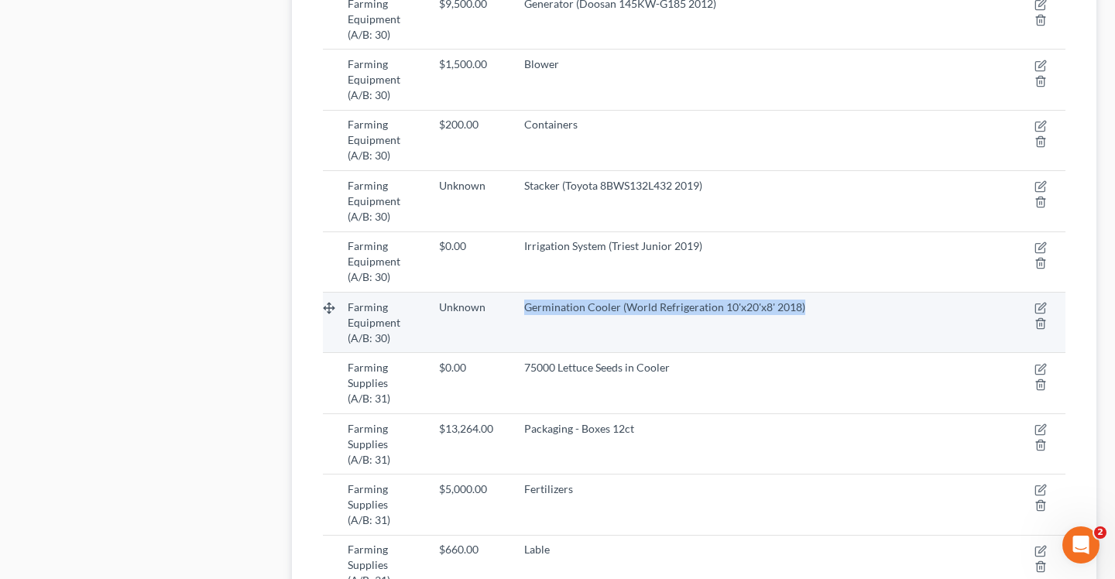
drag, startPoint x: 527, startPoint y: 298, endPoint x: 815, endPoint y: 306, distance: 287.4
click at [815, 306] on td "Germination Cooler (World Refrigeration 10'x20'x8' 2018)" at bounding box center [766, 323] width 508 height 60
copy span "Germination Cooler (World Refrigeration 10'x20'x8' 2018)"
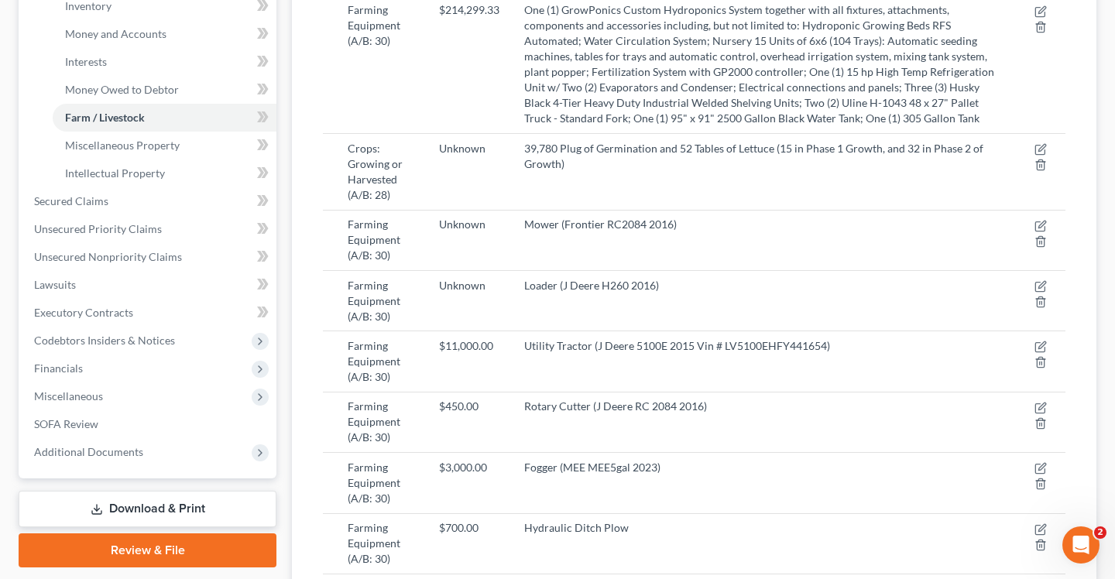
scroll to position [174, 0]
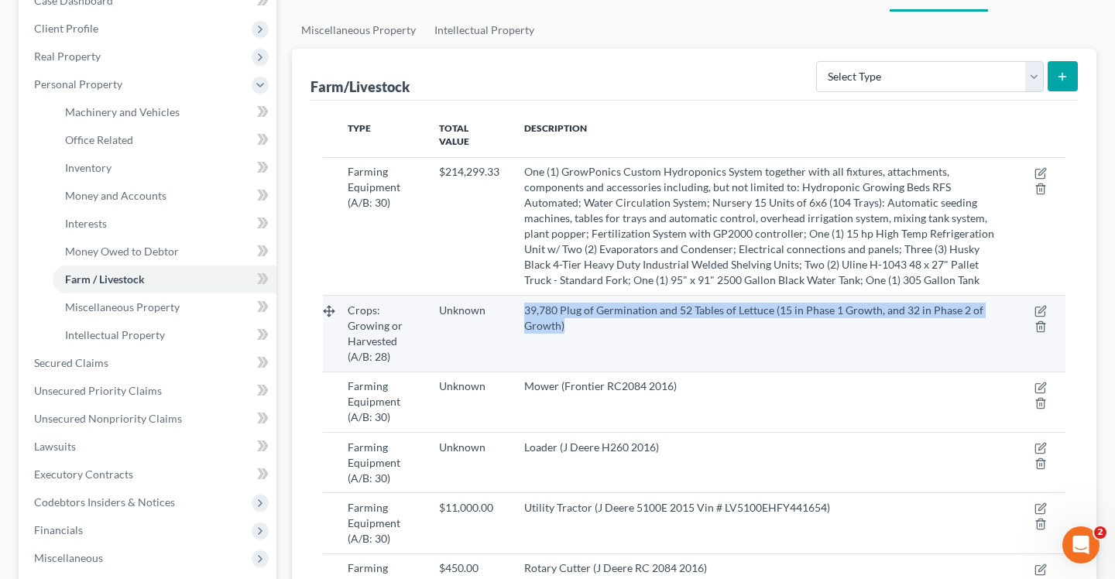
drag, startPoint x: 525, startPoint y: 297, endPoint x: 600, endPoint y: 311, distance: 76.3
click at [600, 311] on div "39,780 Plug of Germination and 52 Tables of Lettuce (15 in Phase 1 Growth, and …" at bounding box center [765, 318] width 483 height 31
copy span "39,780 Plug of Germination and 52 Tables of Lettuce (15 in Phase 1 Growth, and …"
